Goal: Navigation & Orientation: Find specific page/section

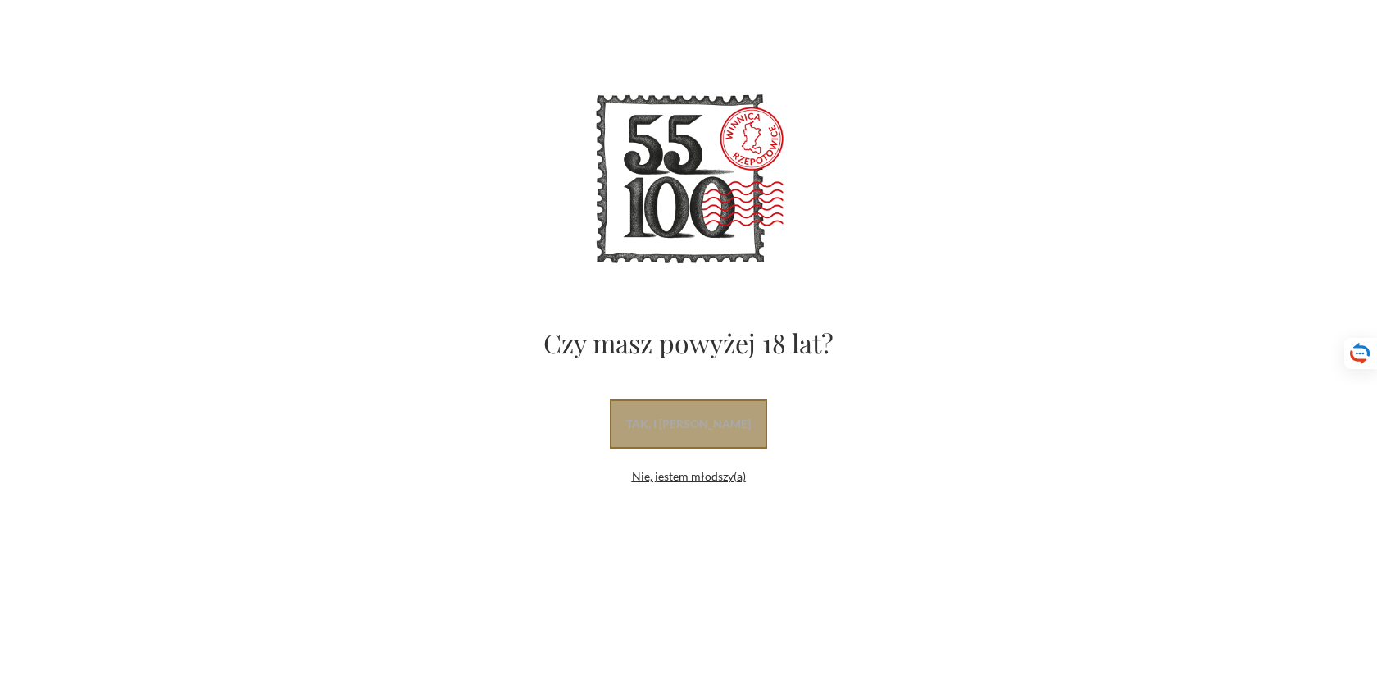
click at [745, 417] on link "tak, i [PERSON_NAME]" at bounding box center [688, 423] width 157 height 49
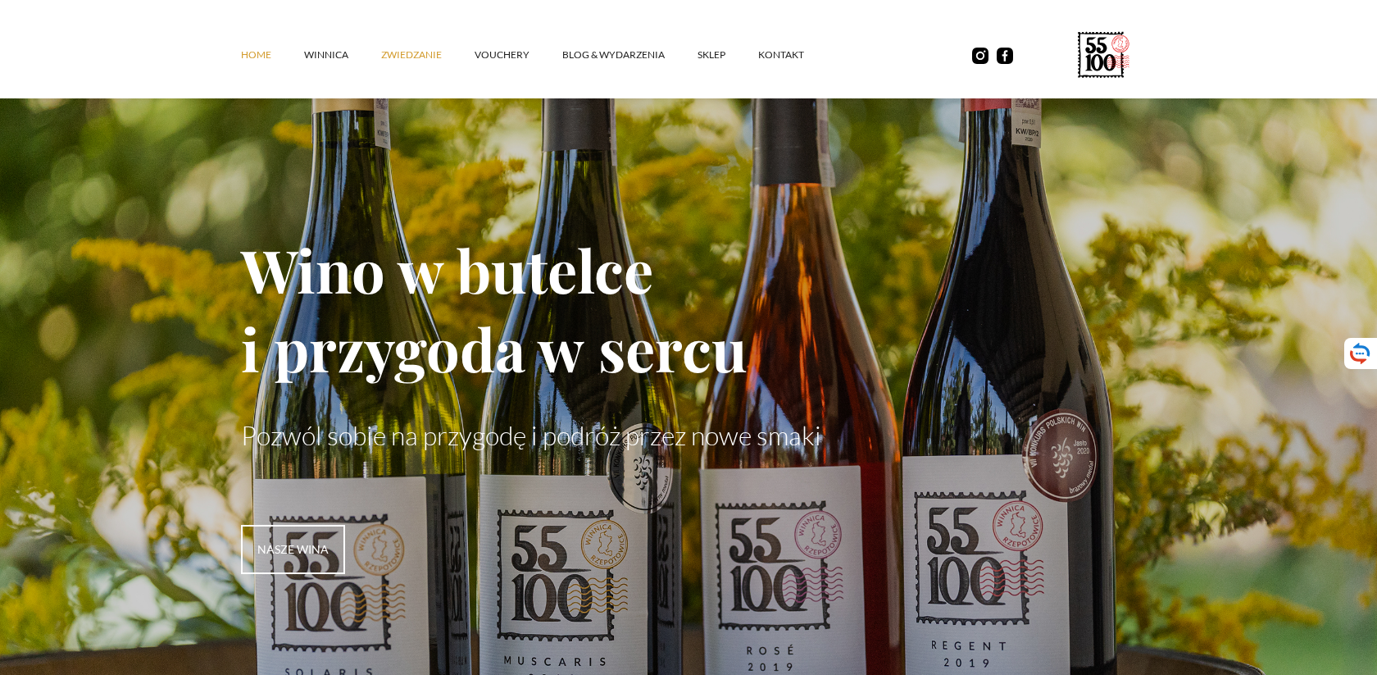
click at [386, 57] on link "ZWIEDZANIE" at bounding box center [427, 54] width 93 height 49
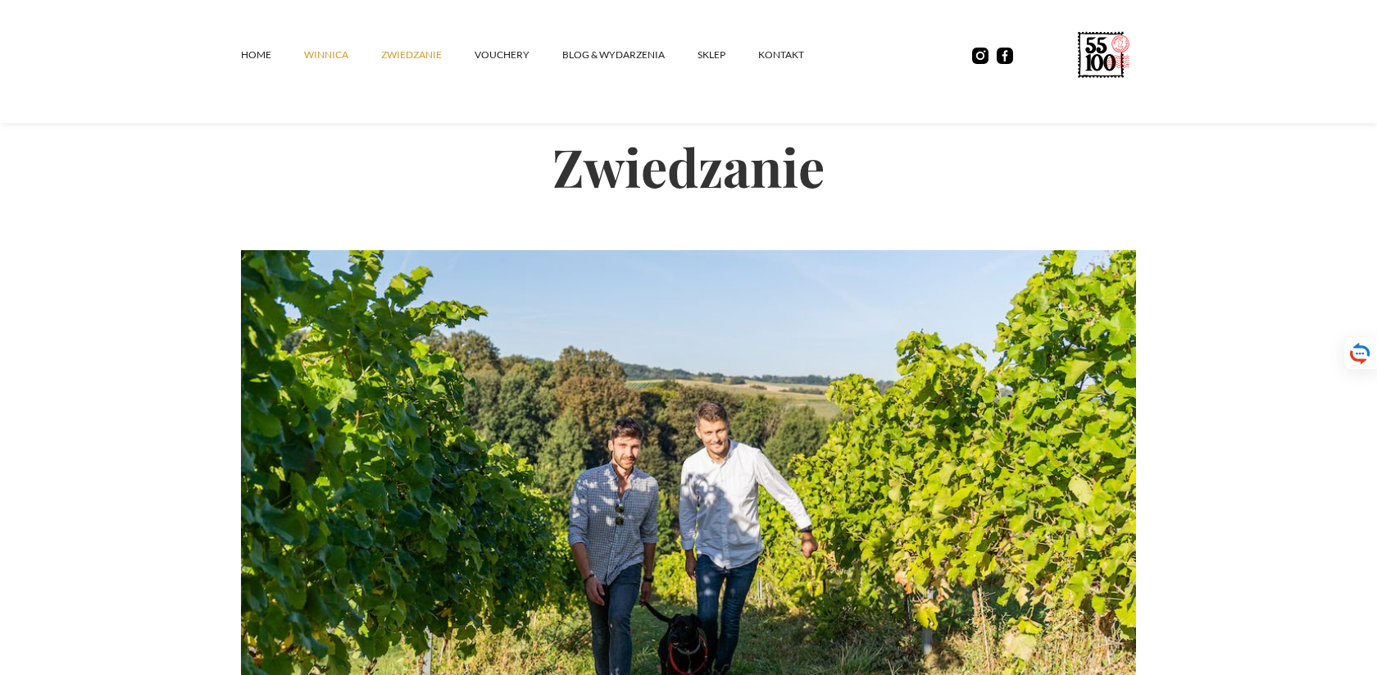
click at [317, 56] on link "winnica" at bounding box center [342, 54] width 77 height 49
